Goal: Transaction & Acquisition: Subscribe to service/newsletter

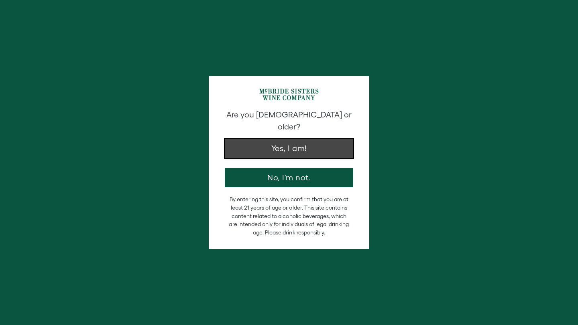
click at [316, 148] on div "Are you [DEMOGRAPHIC_DATA] or older? Yes, I am! No, I'm not." at bounding box center [289, 148] width 136 height 78
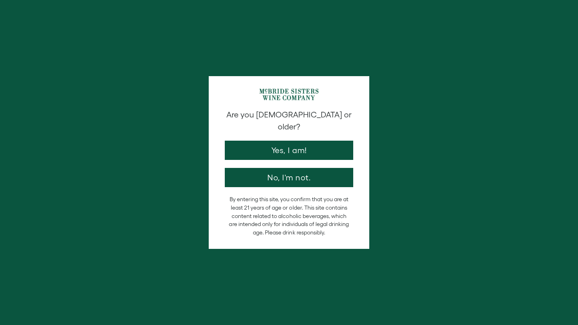
click at [316, 148] on div "Are you [DEMOGRAPHIC_DATA] or older? Yes, I am! No, I'm not." at bounding box center [289, 148] width 136 height 78
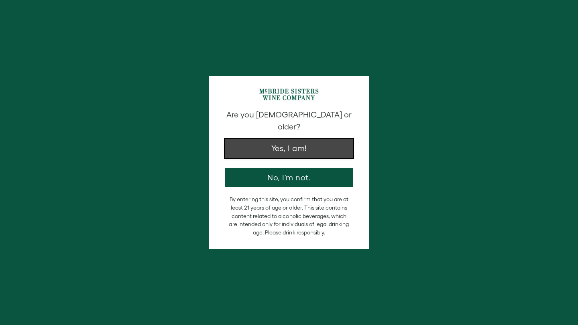
click at [286, 139] on button "Yes, I am!" at bounding box center [289, 148] width 128 height 19
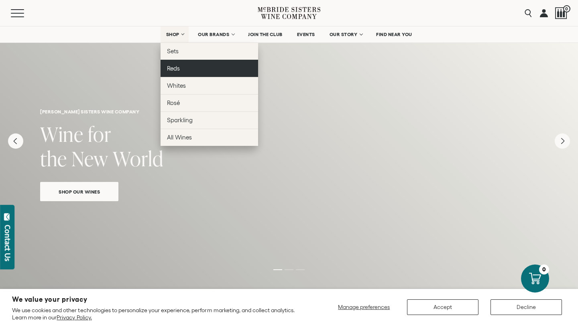
click at [179, 73] on link "Reds" at bounding box center [208, 68] width 97 height 17
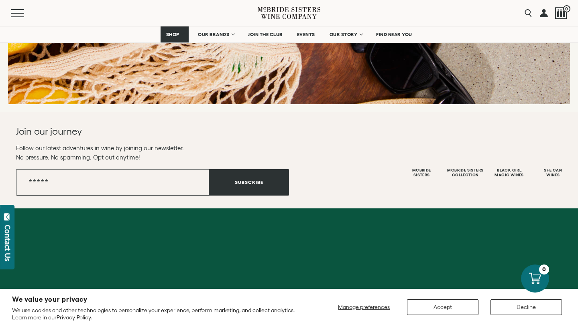
scroll to position [1231, 0]
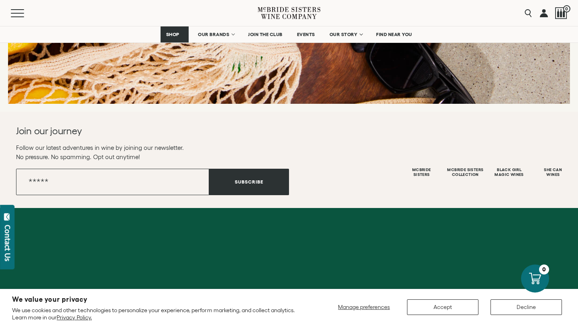
click at [434, 21] on span "join our wine club" at bounding box center [450, 13] width 77 height 16
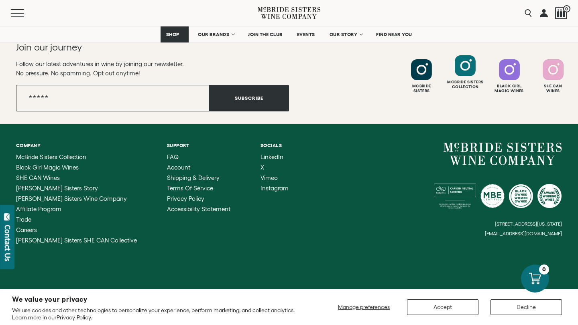
scroll to position [1345, 0]
click at [547, 89] on div "She Can Wines" at bounding box center [553, 72] width 42 height 34
click at [455, 76] on div at bounding box center [465, 65] width 21 height 21
